Goal: Information Seeking & Learning: Learn about a topic

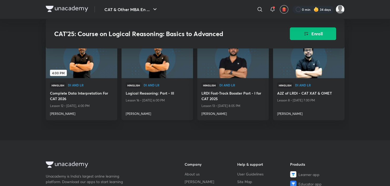
scroll to position [663, 0]
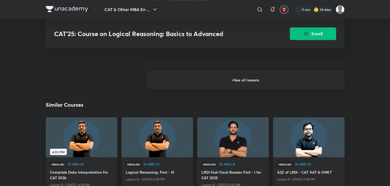
click at [214, 88] on h6 "+ See all lessons" at bounding box center [246, 80] width 198 height 18
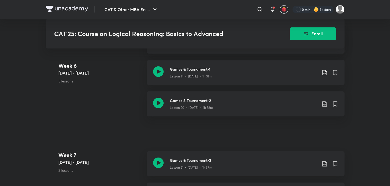
scroll to position [978, 0]
